Goal: Information Seeking & Learning: Learn about a topic

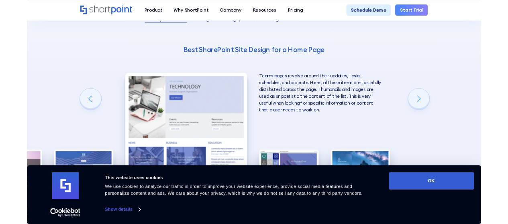
scroll to position [1499, 0]
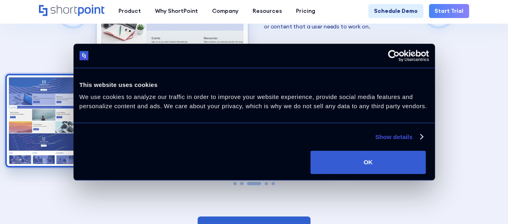
click at [62, 102] on img "2 / 5" at bounding box center [43, 120] width 73 height 90
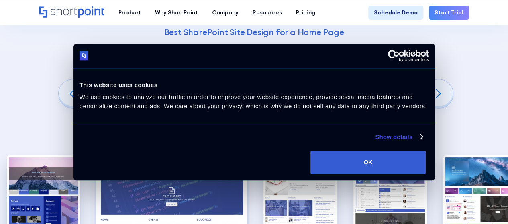
scroll to position [1459, 0]
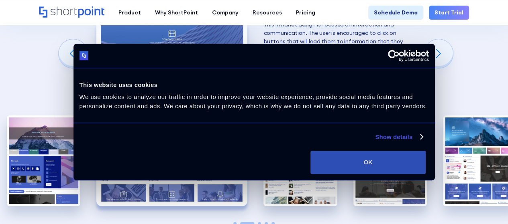
click at [425, 159] on button "OK" at bounding box center [367, 162] width 115 height 23
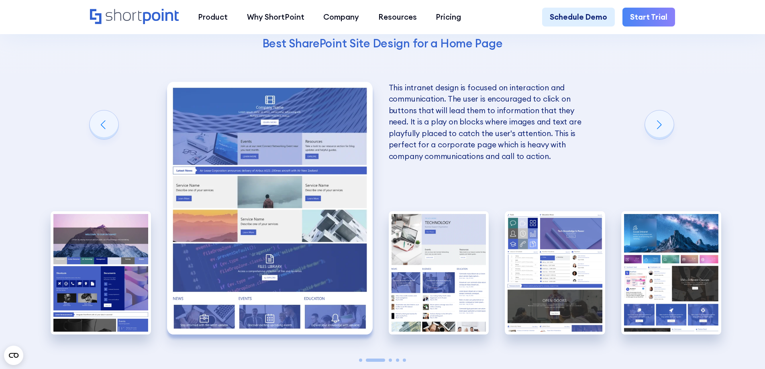
scroll to position [1886, 0]
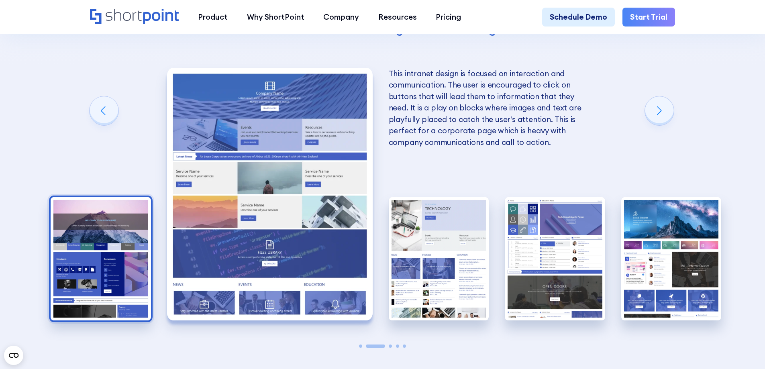
click at [109, 242] on img "1 / 5" at bounding box center [101, 258] width 100 height 123
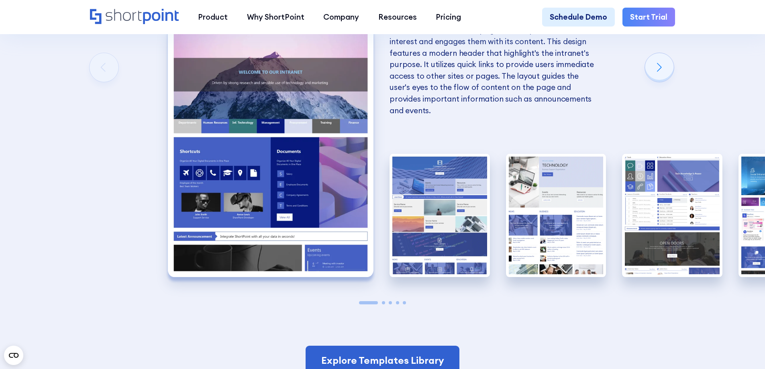
scroll to position [1926, 0]
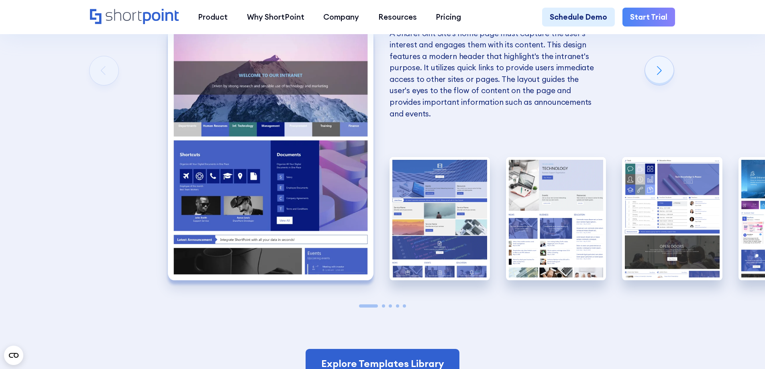
click at [332, 240] on img "1 / 5" at bounding box center [270, 154] width 205 height 252
click at [268, 191] on img "1 / 5" at bounding box center [270, 154] width 205 height 252
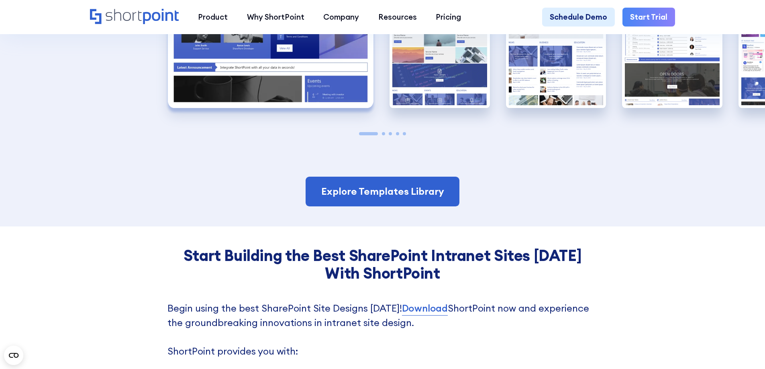
scroll to position [2127, 0]
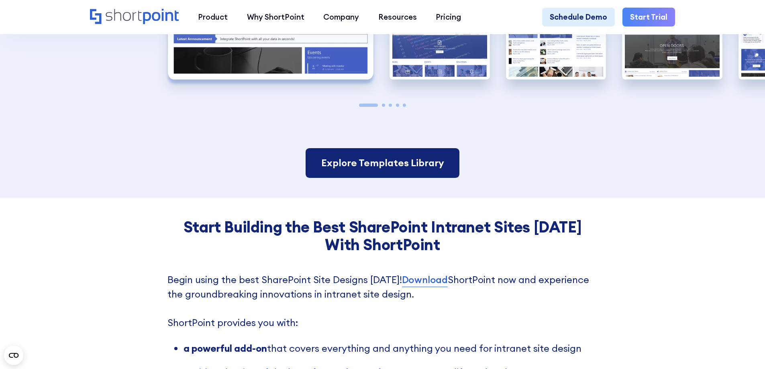
click at [374, 174] on link "Explore Templates Library" at bounding box center [381, 163] width 153 height 30
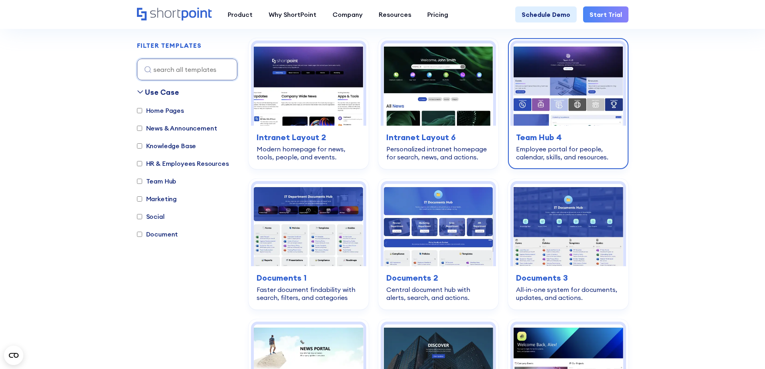
scroll to position [80, 0]
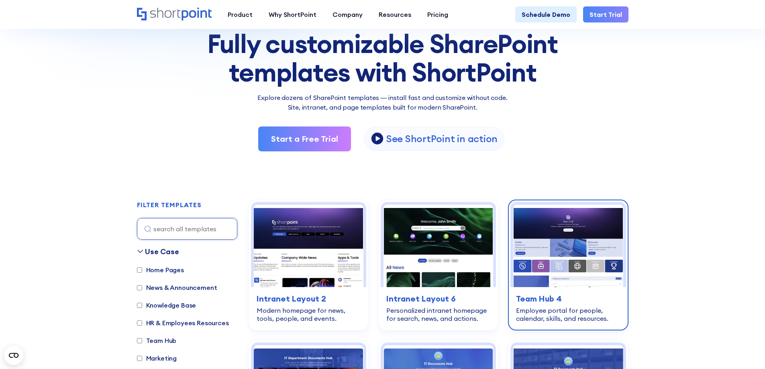
click at [568, 263] on img at bounding box center [568, 246] width 110 height 82
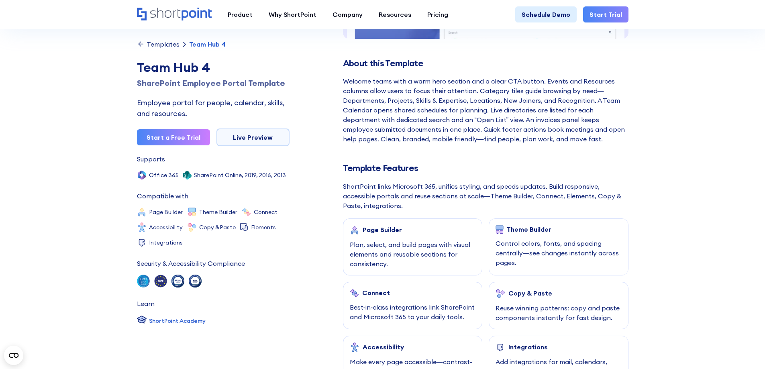
scroll to position [241, 0]
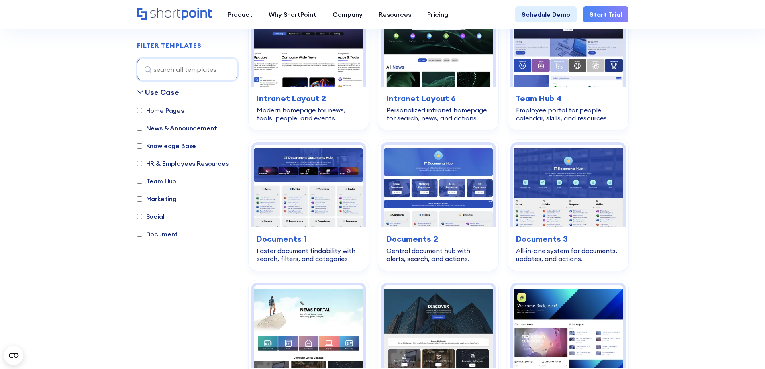
scroll to position [203, 0]
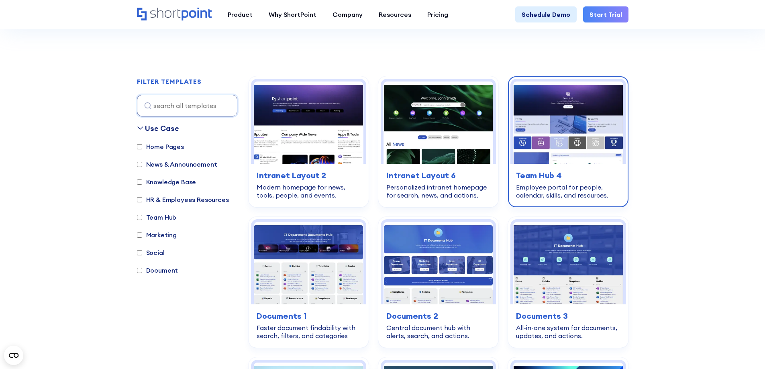
click at [549, 146] on img at bounding box center [568, 122] width 110 height 82
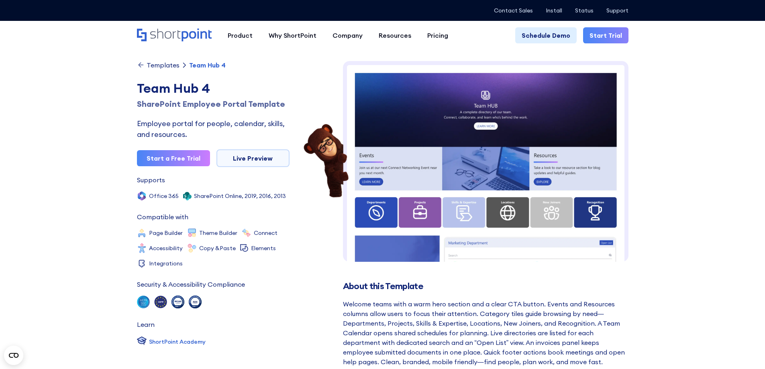
click at [573, 172] on img at bounding box center [485, 314] width 285 height 506
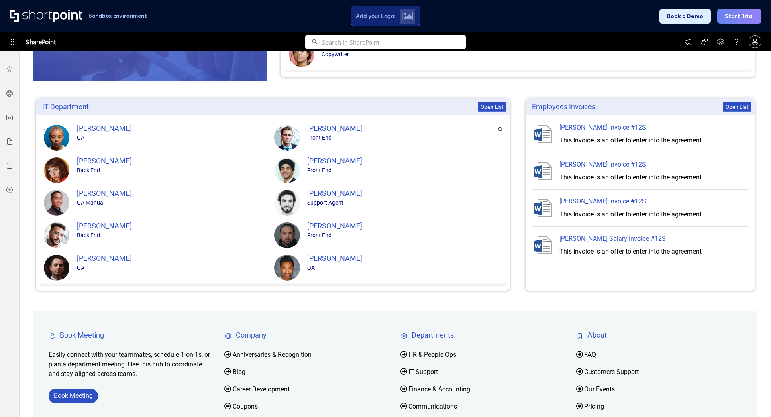
scroll to position [619, 0]
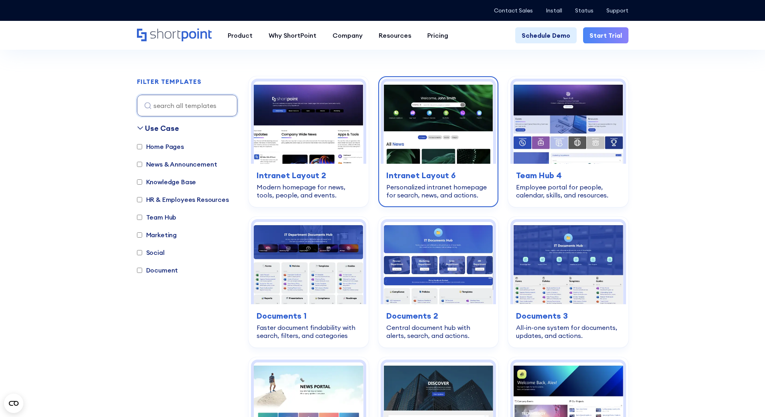
click at [467, 128] on img at bounding box center [438, 122] width 110 height 82
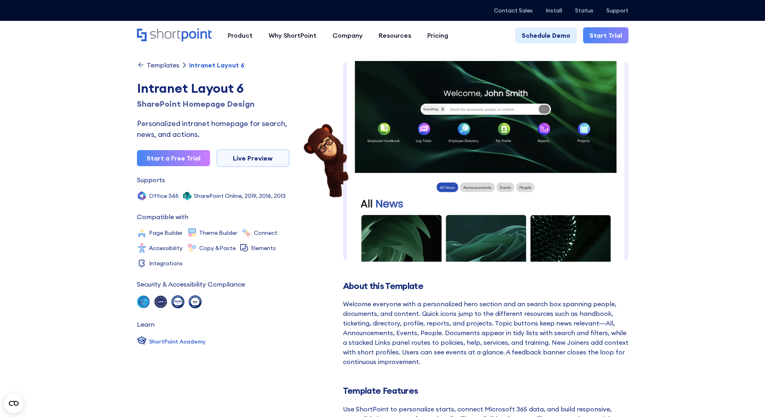
scroll to position [12, 0]
click at [460, 240] on img at bounding box center [485, 353] width 285 height 609
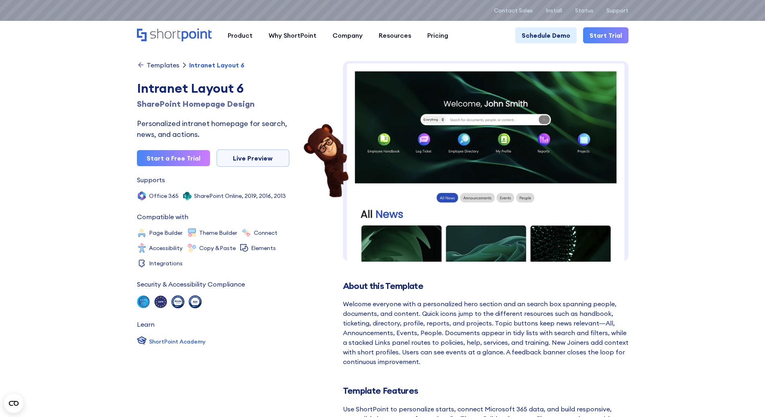
scroll to position [0, 0]
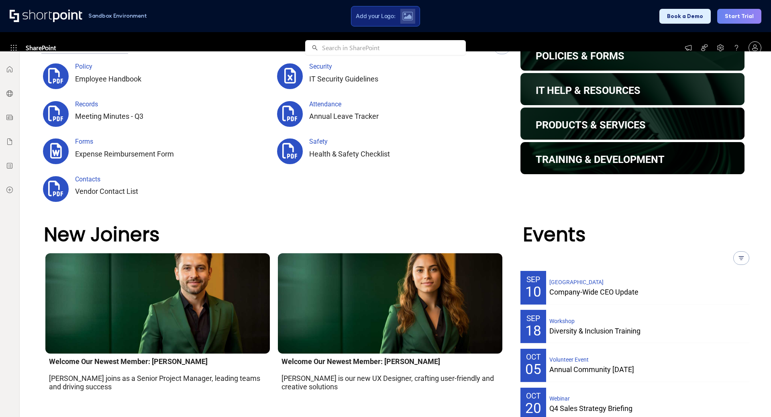
scroll to position [803, 0]
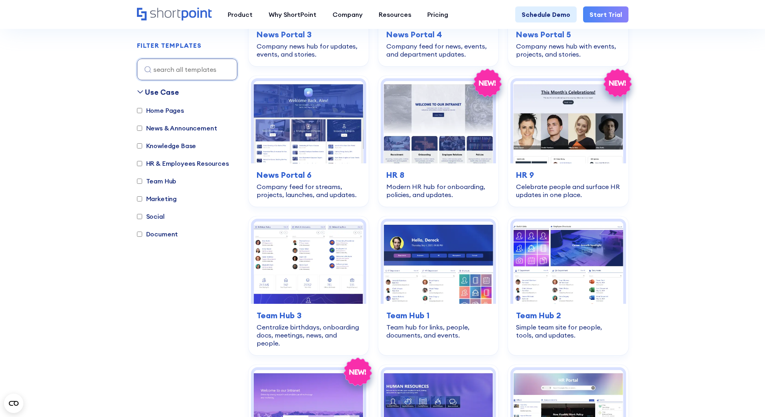
scroll to position [645, 0]
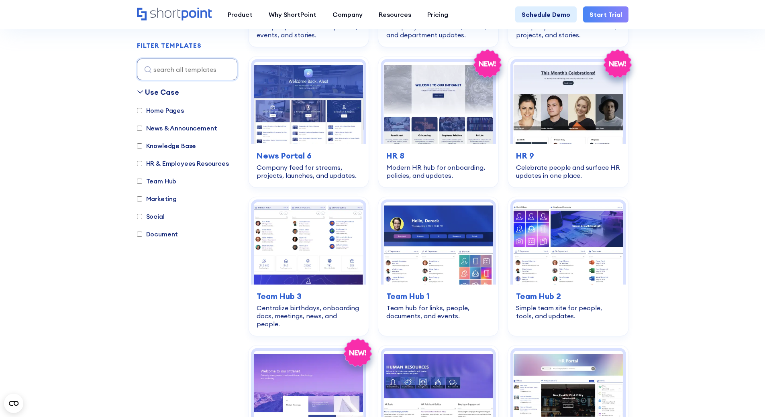
click at [168, 165] on label "HR & Employees Resources" at bounding box center [183, 164] width 92 height 10
click at [142, 165] on input "HR & Employees Resources" at bounding box center [139, 163] width 5 height 5
checkbox input "true"
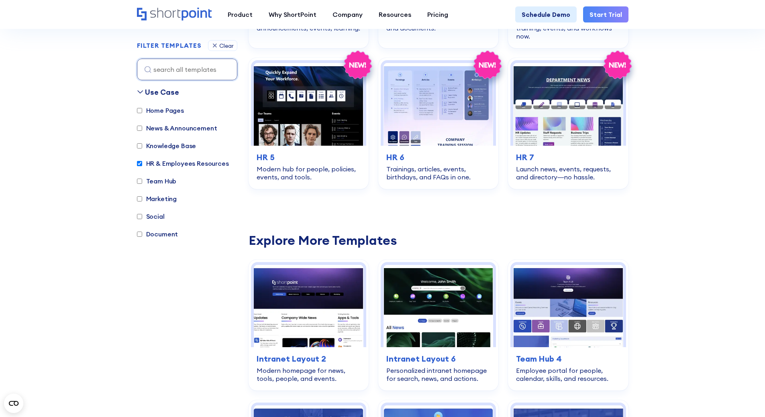
scroll to position [400, 0]
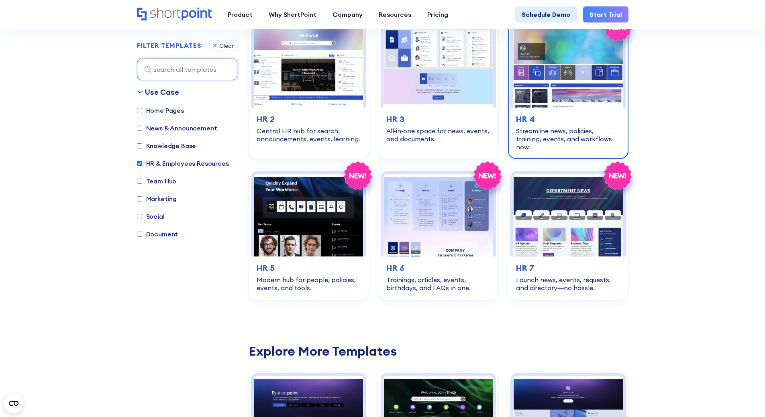
click at [565, 83] on img at bounding box center [568, 66] width 110 height 82
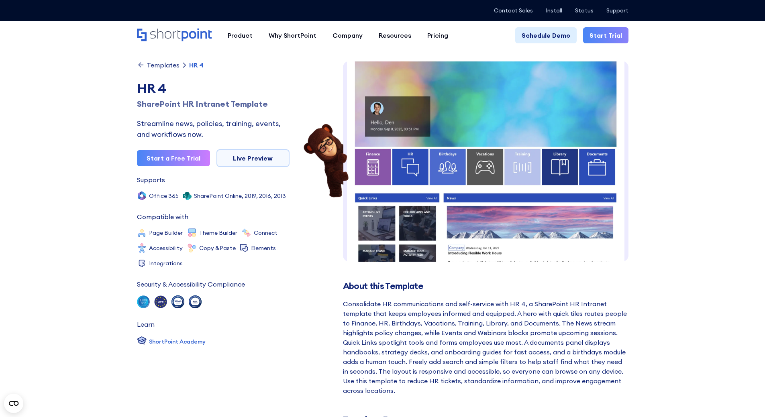
scroll to position [12, 0]
click at [543, 144] on img at bounding box center [485, 275] width 285 height 452
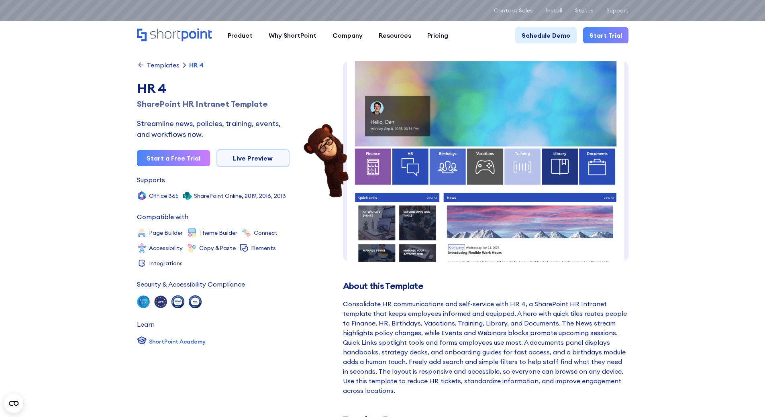
scroll to position [0, 0]
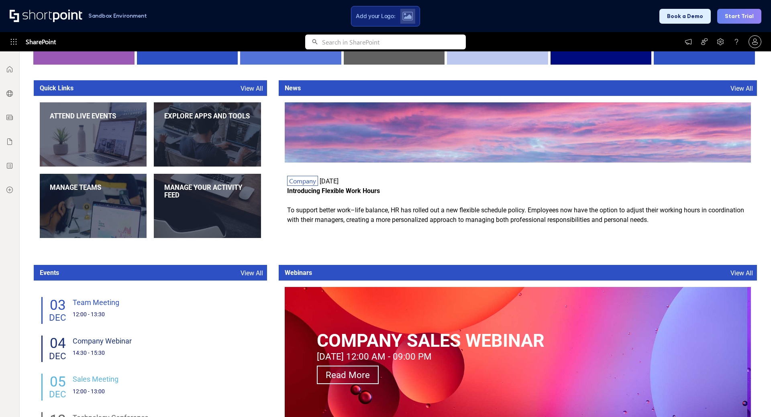
scroll to position [582, 0]
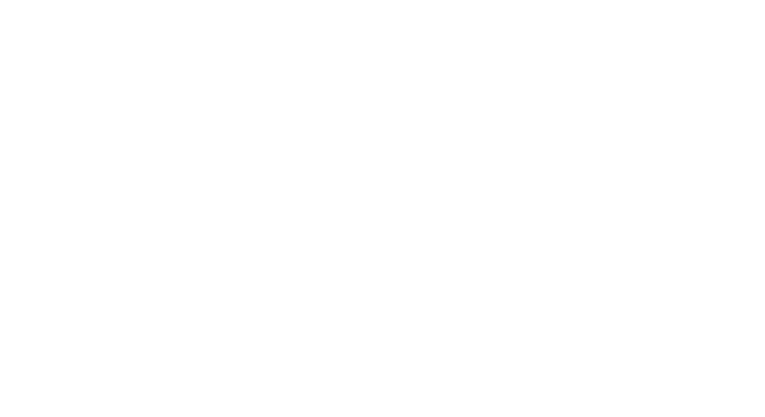
checkbox input "true"
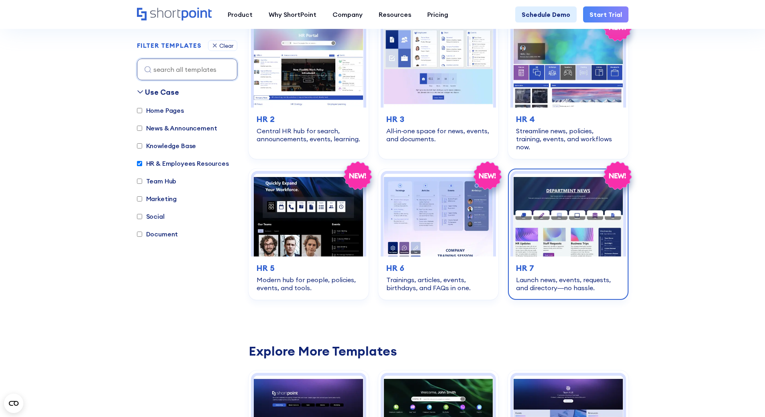
click at [578, 220] on img at bounding box center [568, 215] width 110 height 82
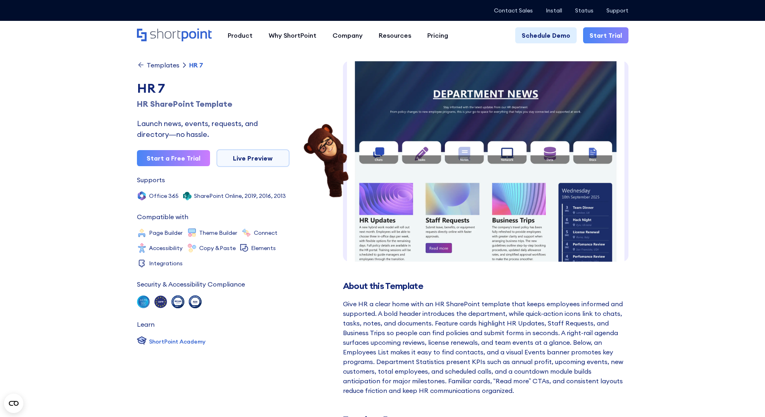
scroll to position [12, 0]
click at [503, 242] on img at bounding box center [485, 296] width 285 height 494
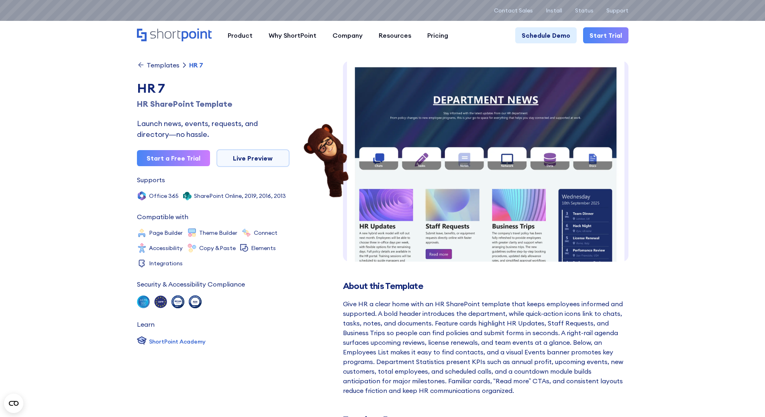
scroll to position [0, 0]
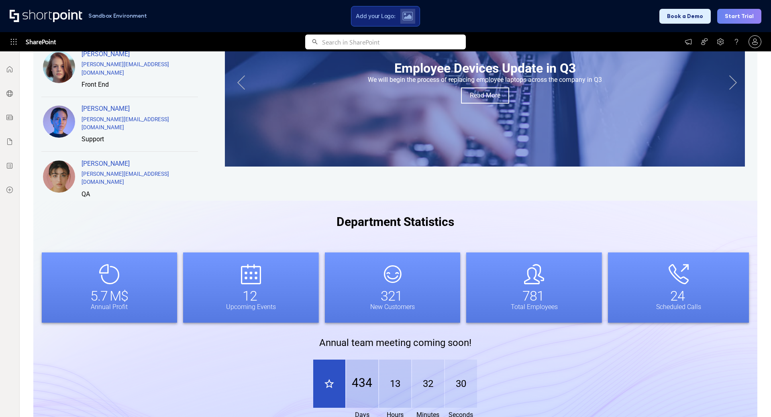
scroll to position [584, 0]
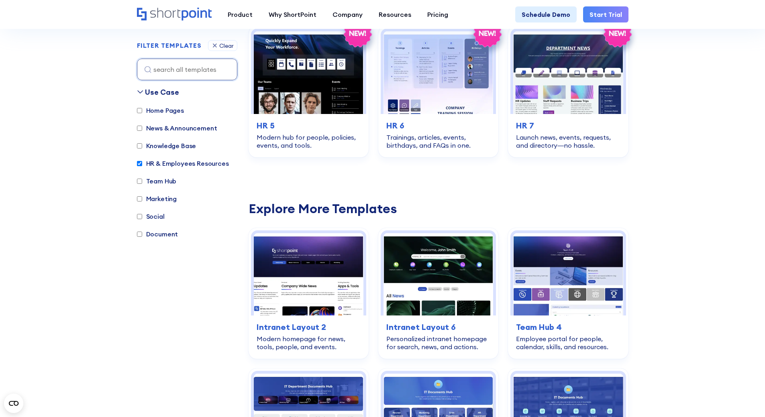
scroll to position [397, 0]
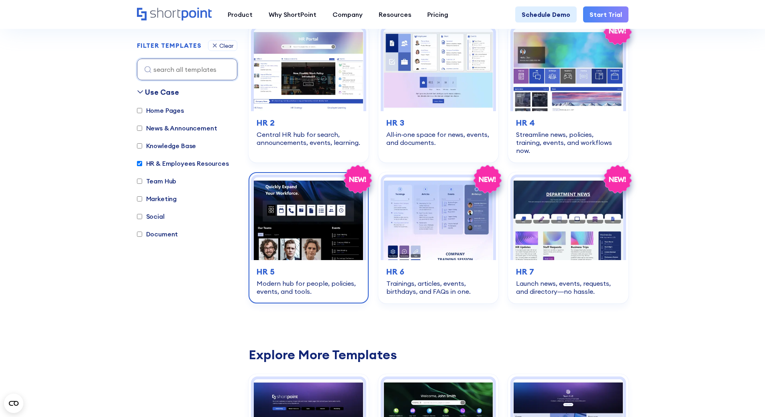
click at [314, 232] on img at bounding box center [309, 218] width 110 height 82
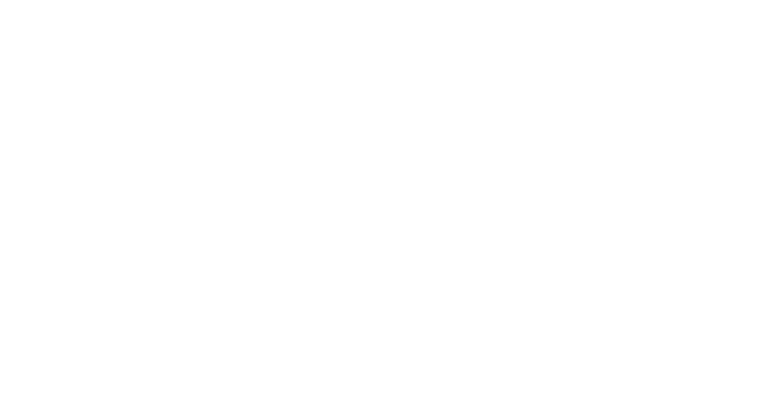
checkbox input "true"
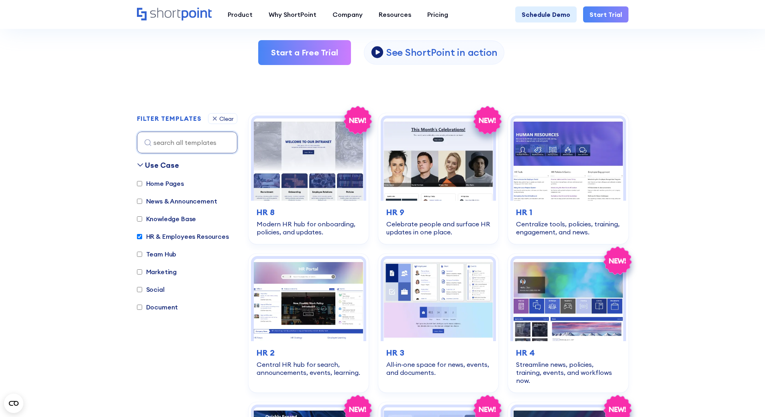
scroll to position [166, 0]
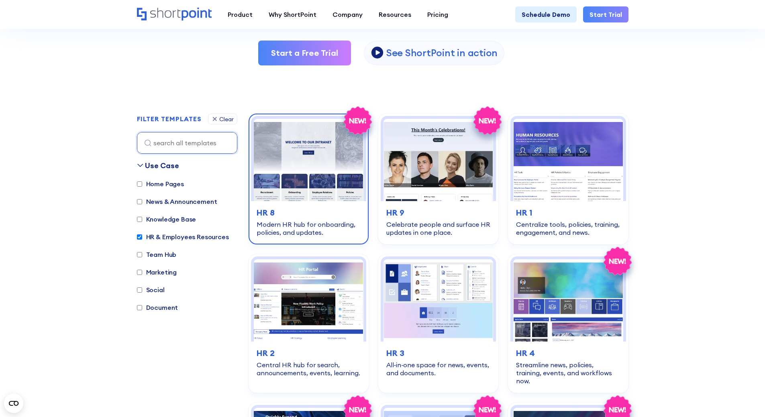
click at [329, 165] on img at bounding box center [309, 160] width 110 height 82
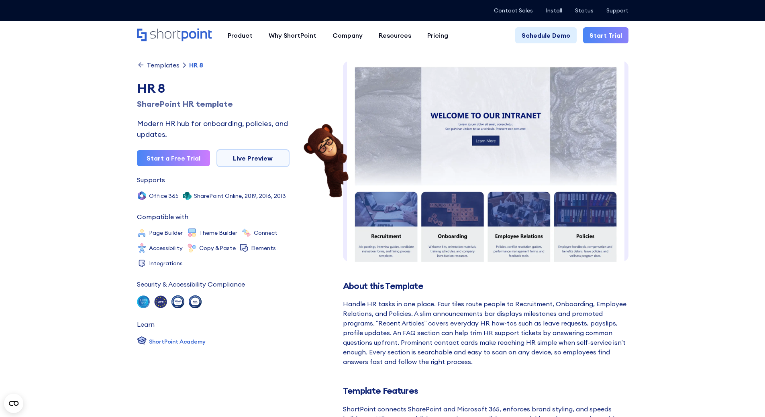
scroll to position [12, 0]
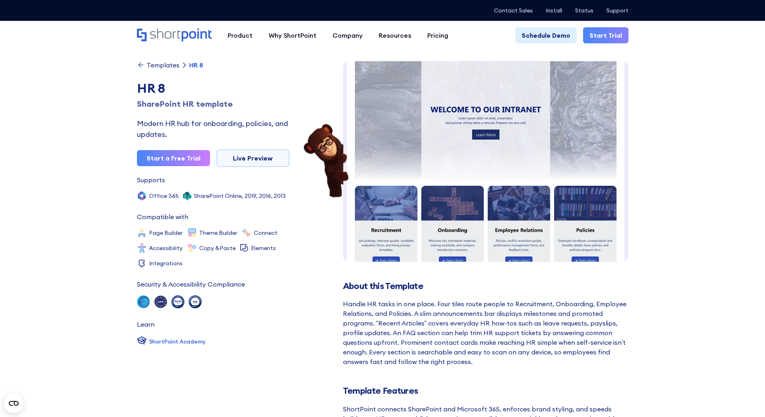
click at [548, 167] on img at bounding box center [485, 317] width 285 height 537
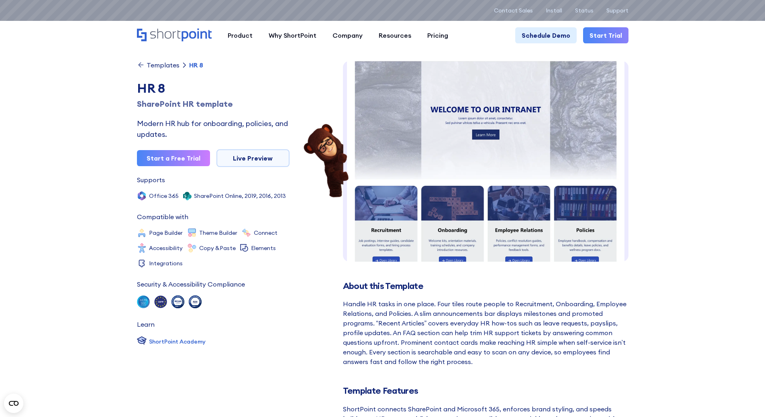
scroll to position [0, 0]
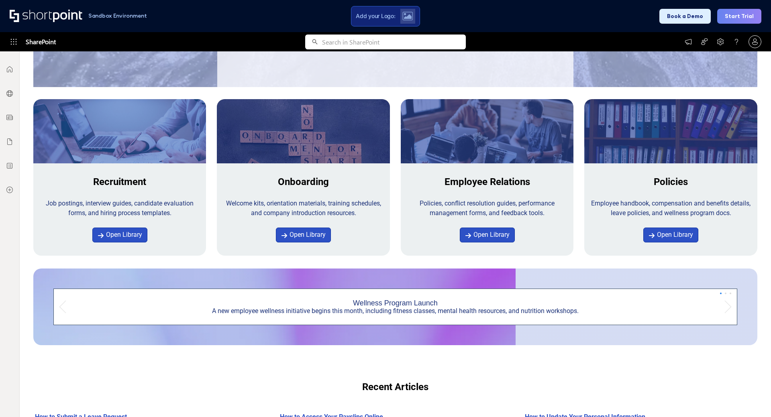
scroll to position [220, 0]
